Goal: Find specific page/section: Find specific page/section

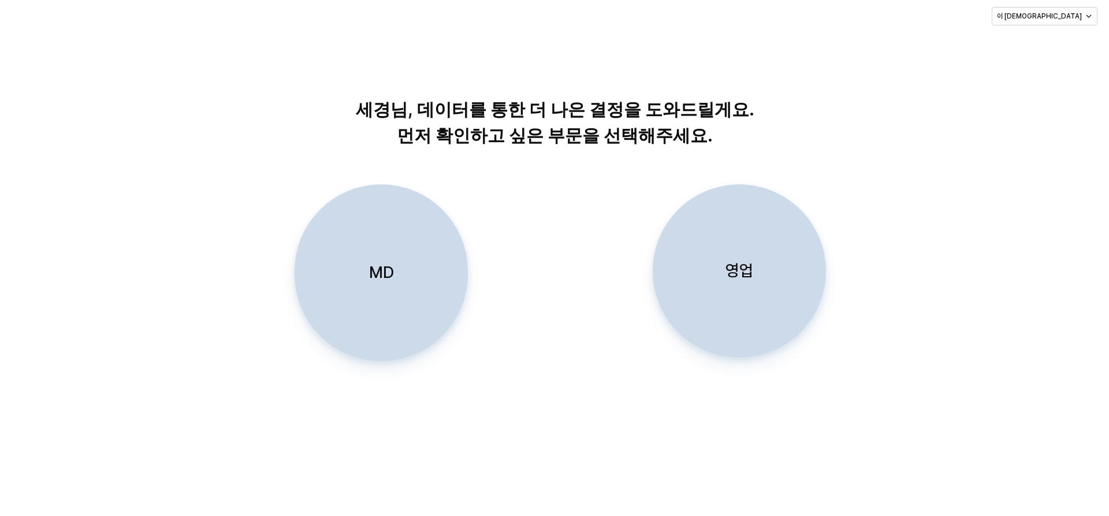
click at [764, 280] on div "영업" at bounding box center [739, 271] width 163 height 172
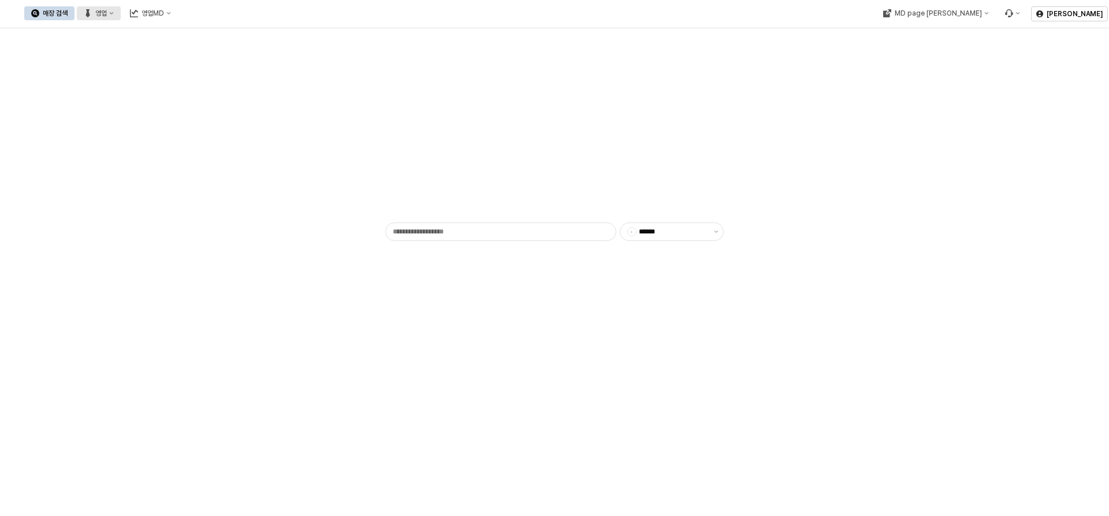
click at [121, 16] on button "영업" at bounding box center [99, 13] width 44 height 14
click at [230, 50] on div "매장상세 현황" at bounding box center [227, 54] width 61 height 9
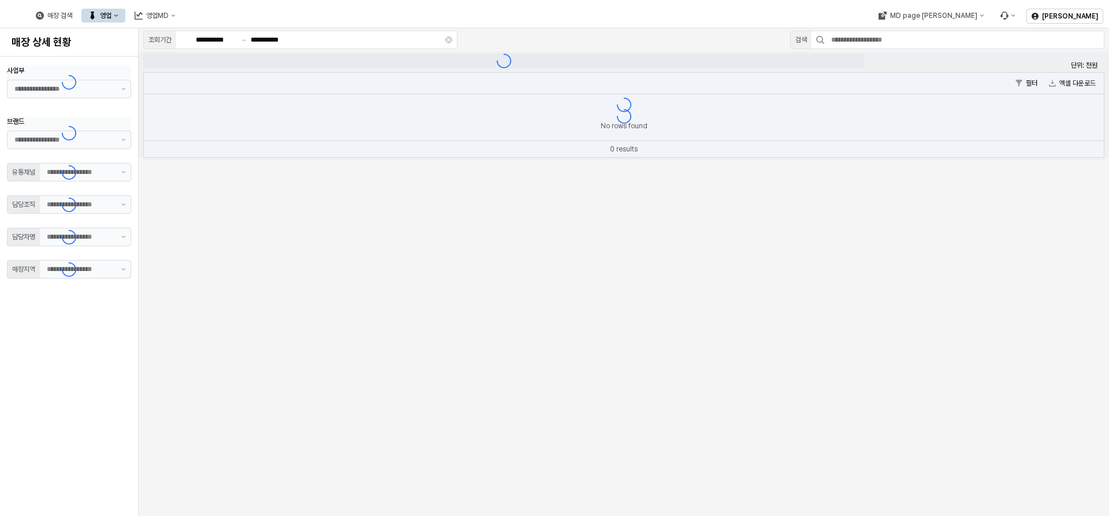
type input "**"
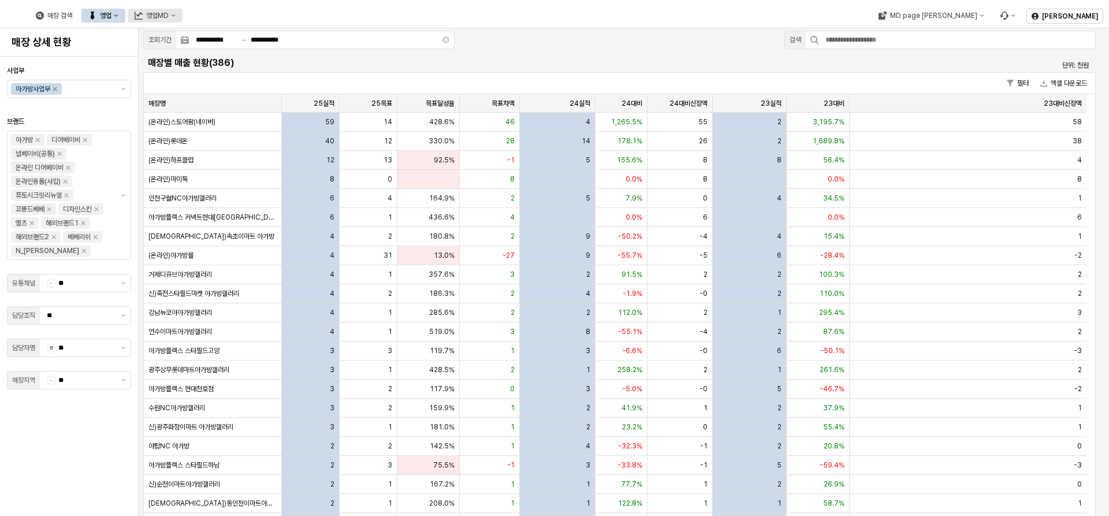
click at [183, 10] on button "영업MD" at bounding box center [155, 16] width 55 height 14
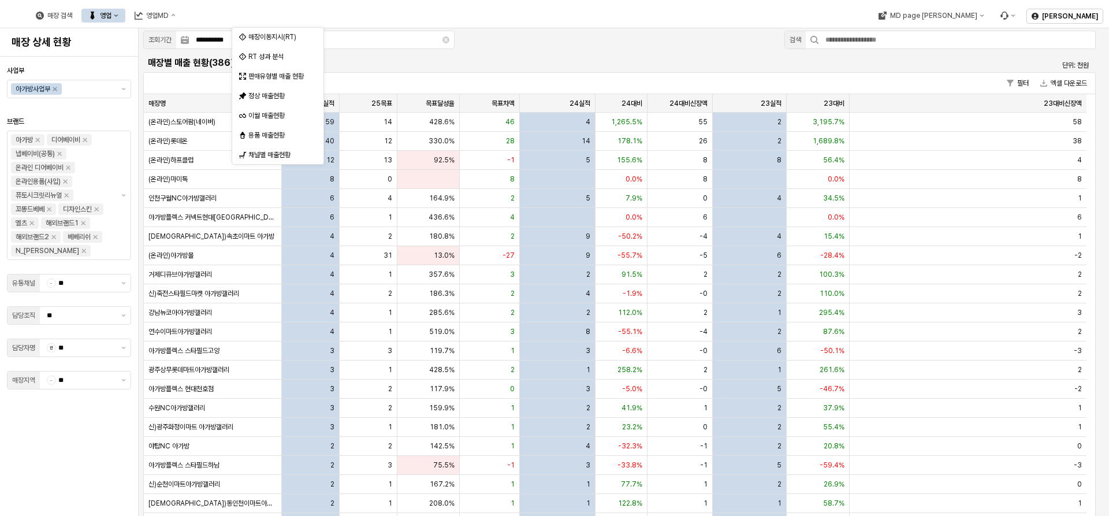
click at [373, 14] on div "매장 검색 영업 영업MD" at bounding box center [450, 15] width 891 height 24
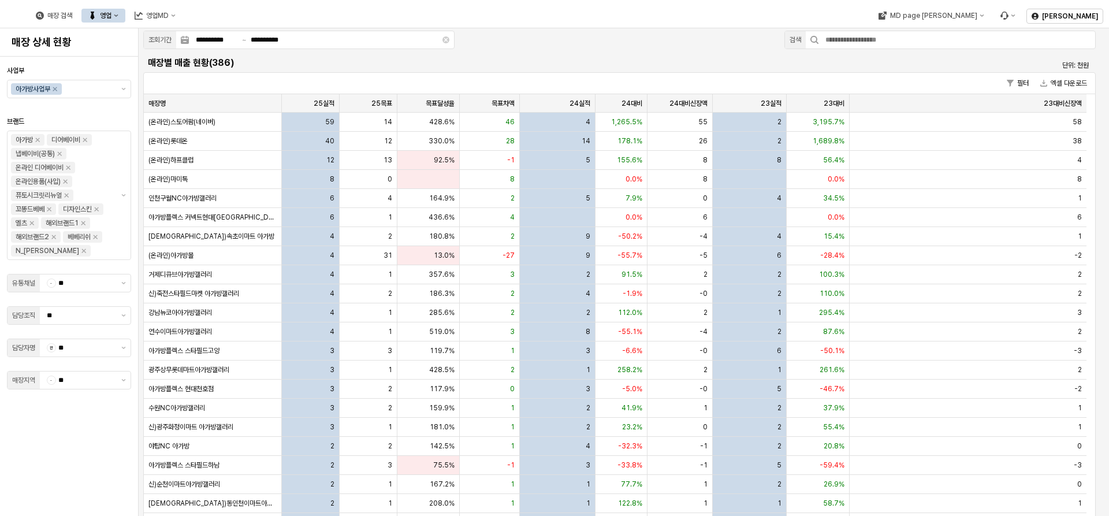
click at [183, 23] on div "매장 검색 영업 영업MD" at bounding box center [106, 15] width 154 height 24
click at [169, 17] on div "영업MD" at bounding box center [157, 16] width 23 height 8
click at [393, 6] on div "매장 검색 영업 영업MD" at bounding box center [450, 15] width 891 height 24
click at [169, 13] on div "영업MD" at bounding box center [157, 16] width 23 height 8
click at [112, 18] on div "영업" at bounding box center [106, 16] width 12 height 8
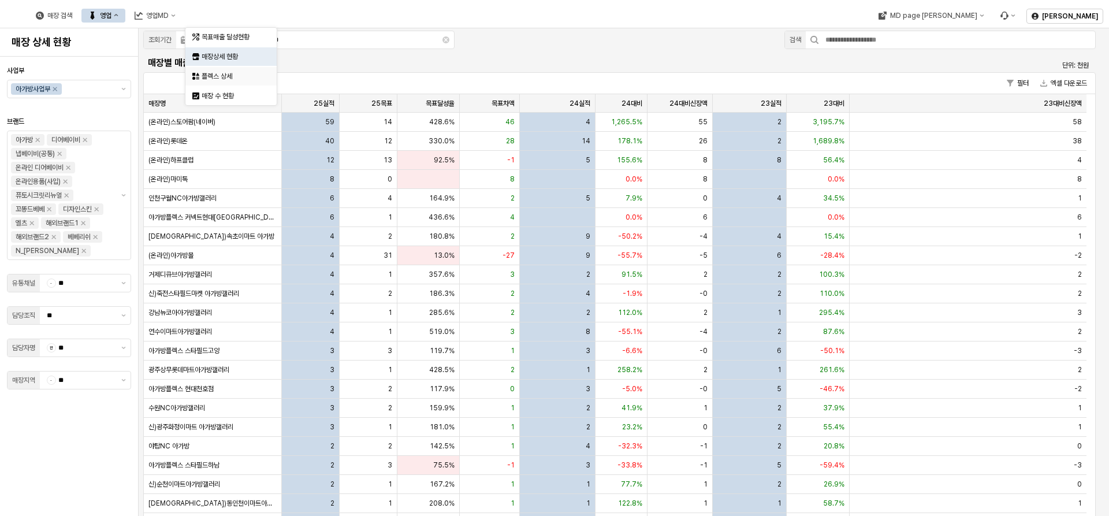
click at [228, 76] on div "플렉스 상세" at bounding box center [232, 76] width 61 height 9
